Goal: Information Seeking & Learning: Learn about a topic

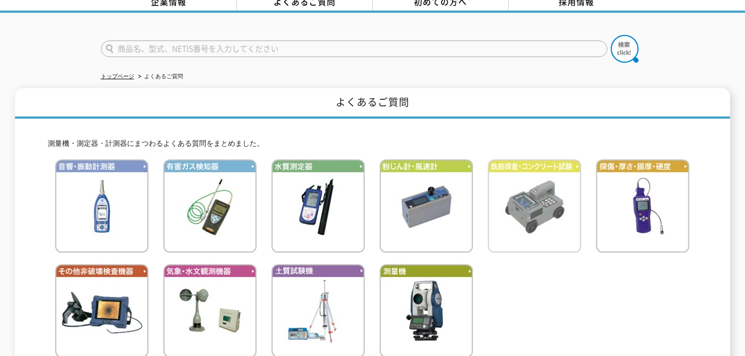
scroll to position [111, 0]
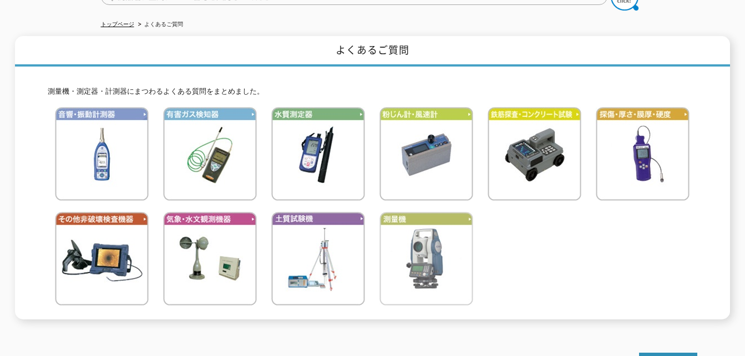
click at [425, 241] on img at bounding box center [427, 259] width 94 height 94
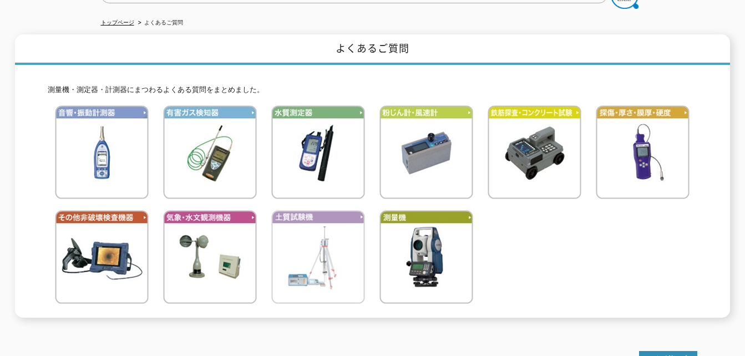
scroll to position [114, 0]
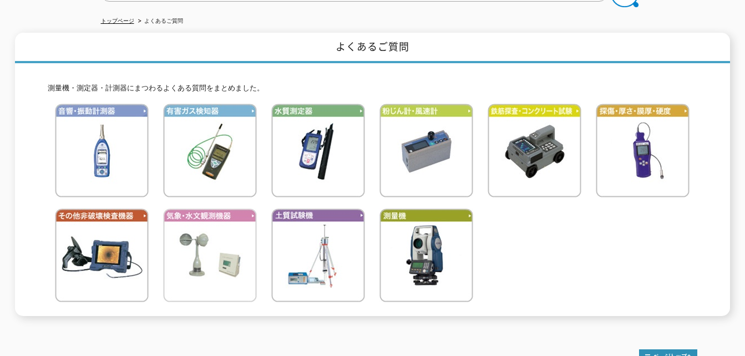
click at [218, 249] on img at bounding box center [210, 256] width 94 height 94
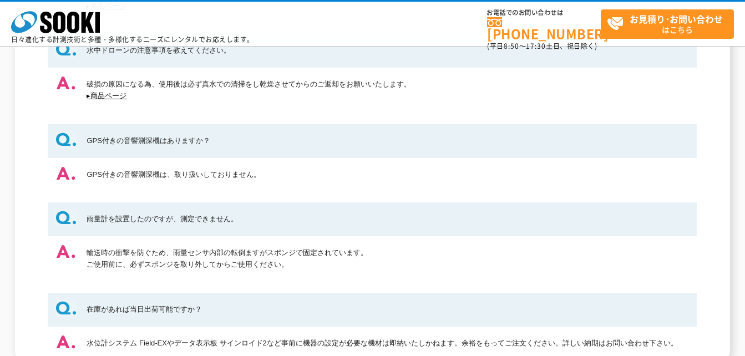
scroll to position [500, 0]
